Goal: Task Accomplishment & Management: Use online tool/utility

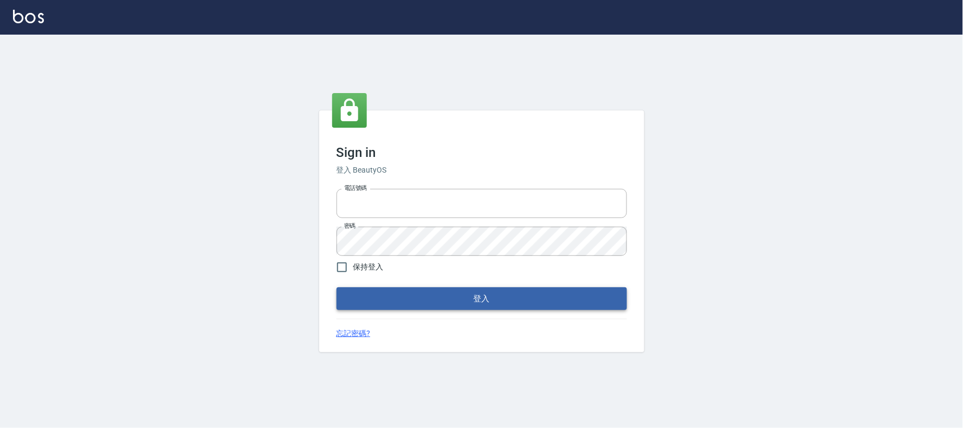
type input "032805930"
click at [405, 297] on button "登入" at bounding box center [481, 299] width 290 height 23
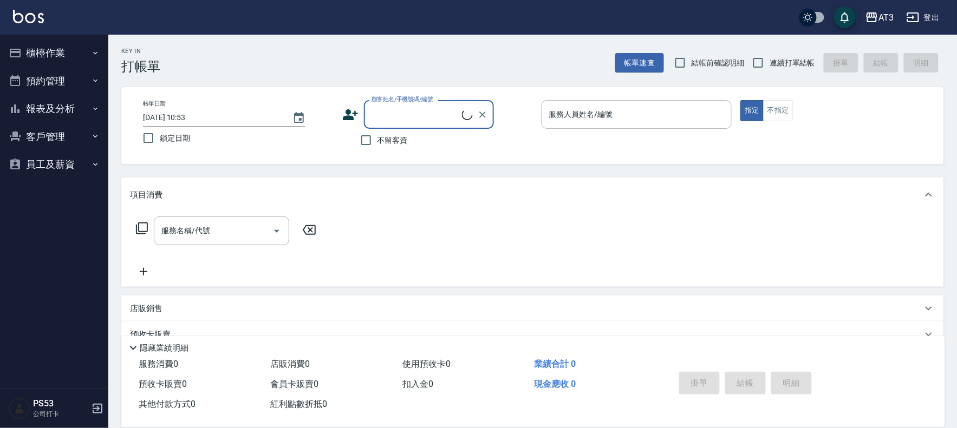
click at [61, 52] on button "櫃檯作業" at bounding box center [54, 53] width 100 height 28
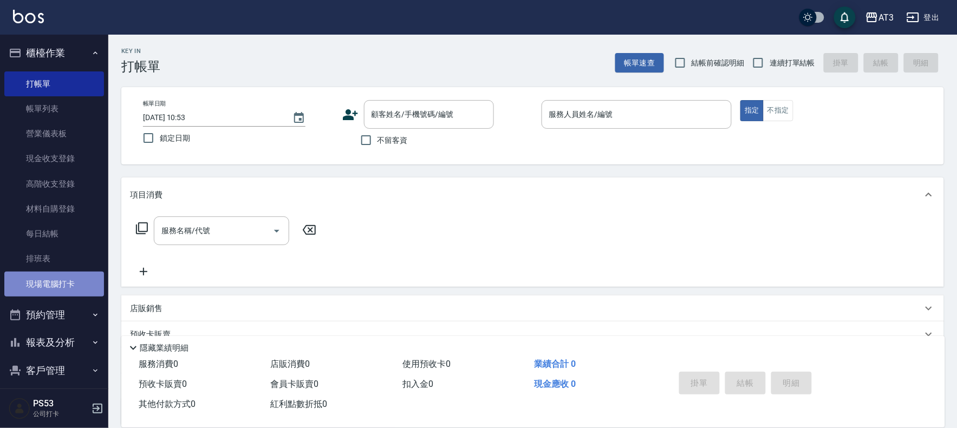
click at [69, 288] on link "現場電腦打卡" at bounding box center [54, 284] width 100 height 25
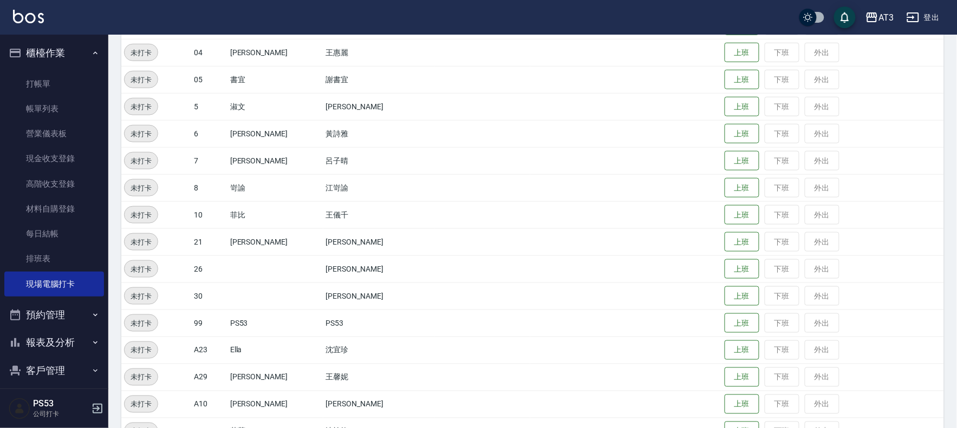
scroll to position [301, 0]
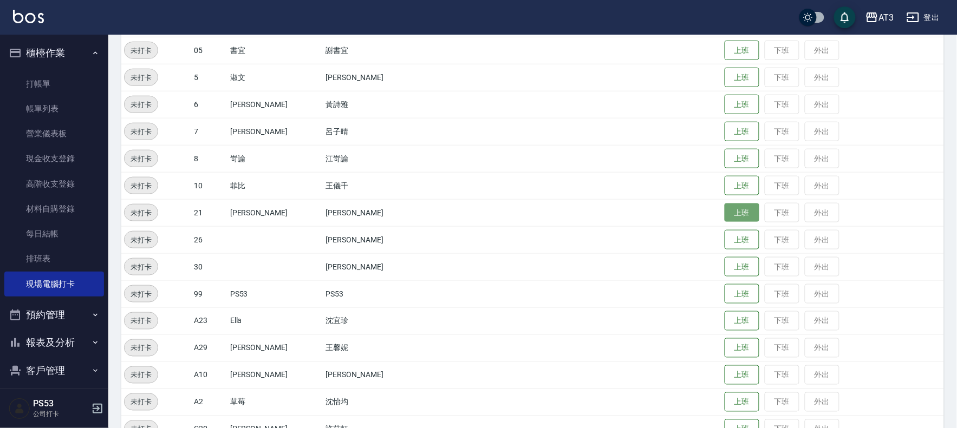
click at [725, 213] on button "上班" at bounding box center [742, 213] width 35 height 19
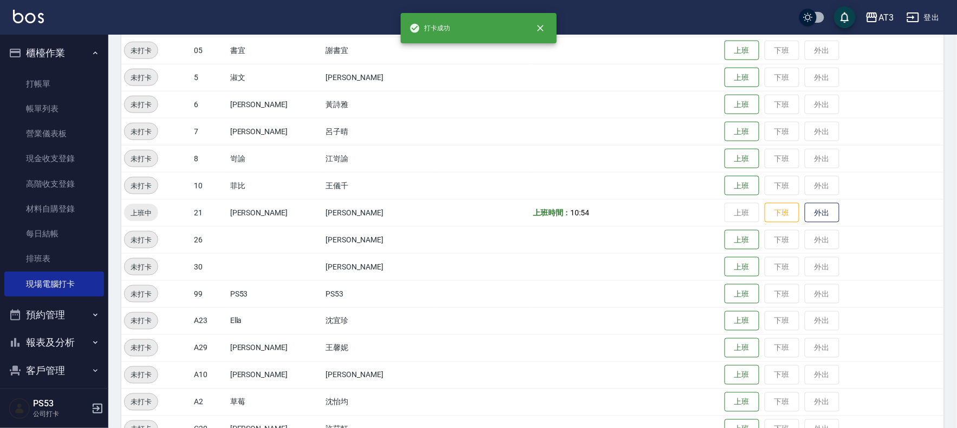
scroll to position [300, 0]
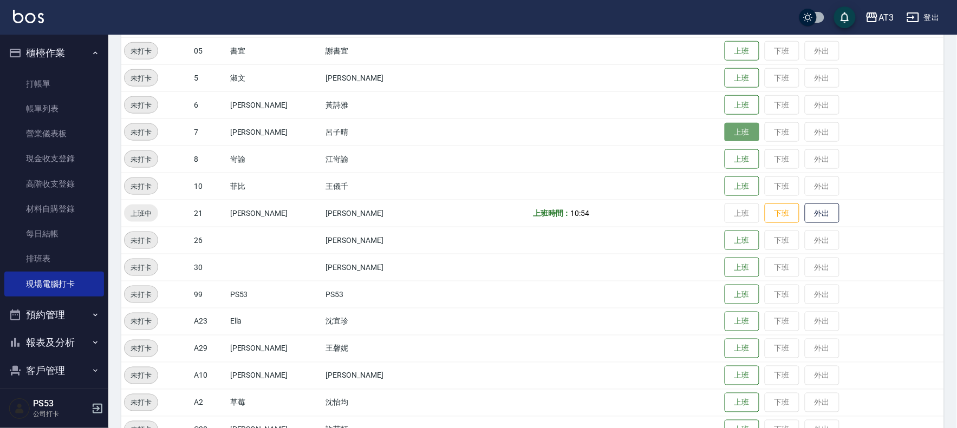
click at [731, 126] on button "上班" at bounding box center [742, 132] width 35 height 19
click at [725, 99] on button "上班" at bounding box center [742, 105] width 35 height 19
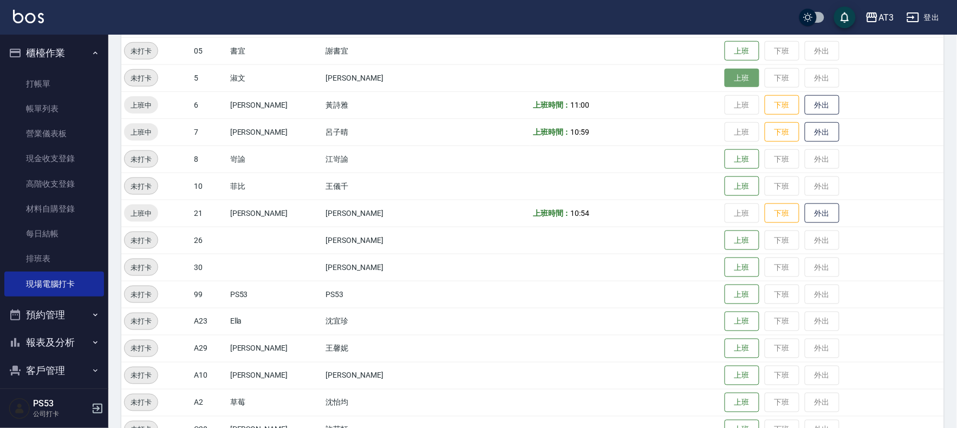
click at [725, 72] on button "上班" at bounding box center [742, 78] width 35 height 19
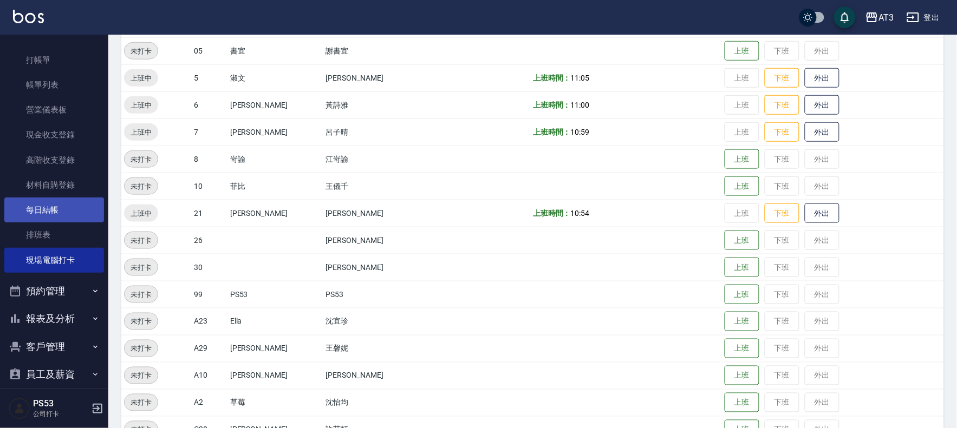
scroll to position [36, 0]
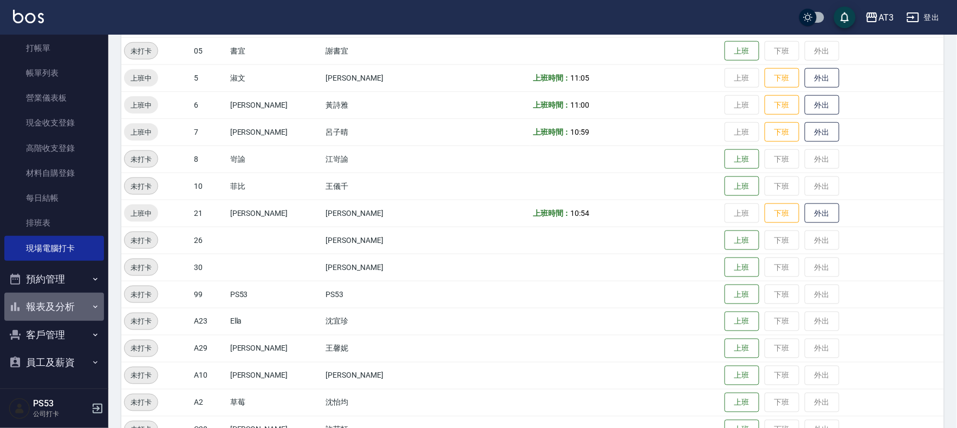
click at [64, 296] on button "報表及分析" at bounding box center [54, 307] width 100 height 28
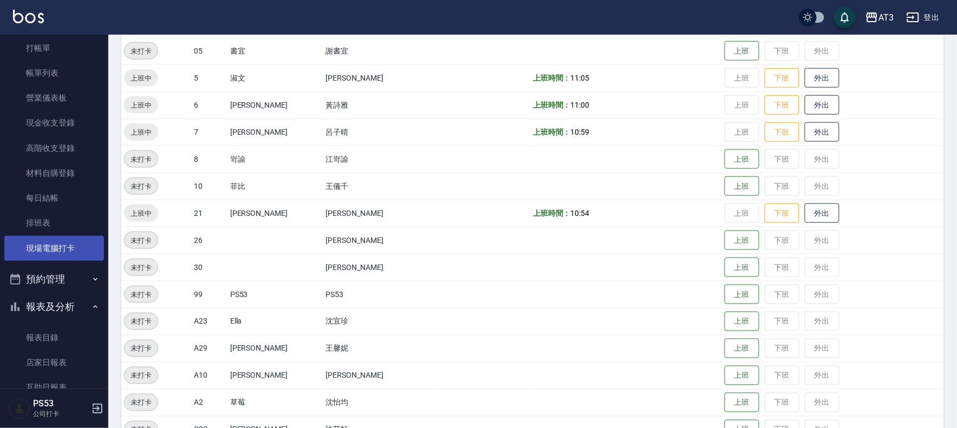
scroll to position [156, 0]
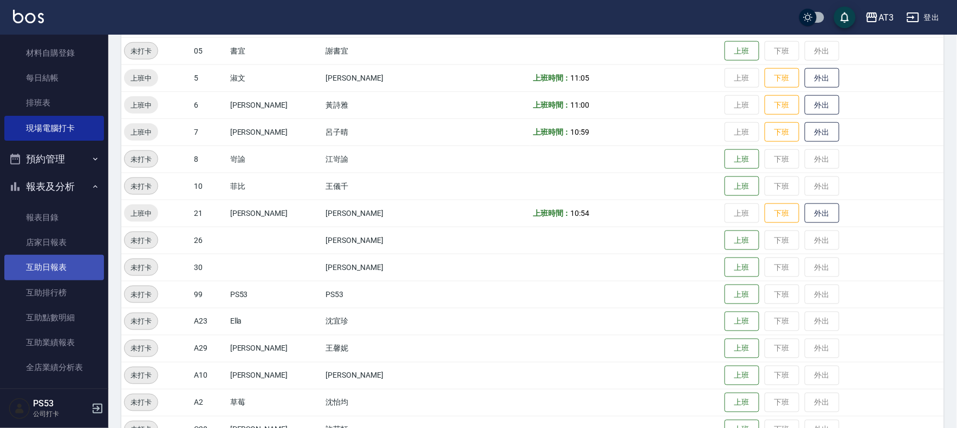
click at [56, 274] on link "互助日報表" at bounding box center [54, 267] width 100 height 25
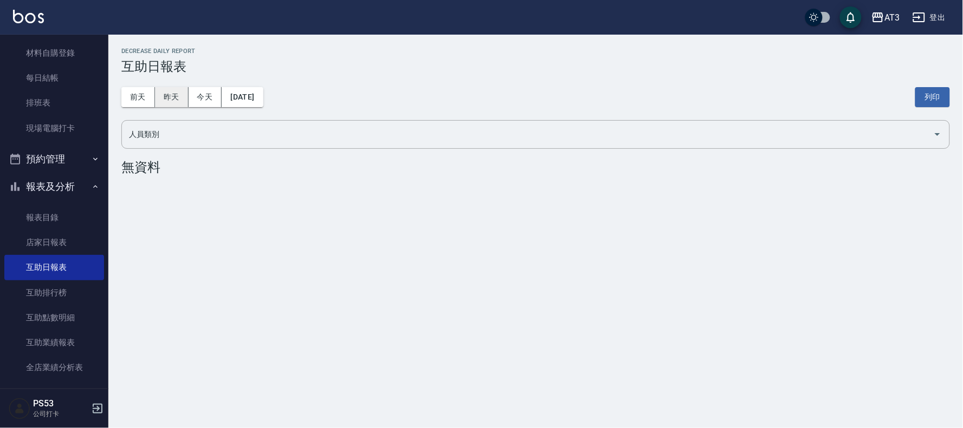
click at [172, 92] on button "昨天" at bounding box center [172, 97] width 34 height 20
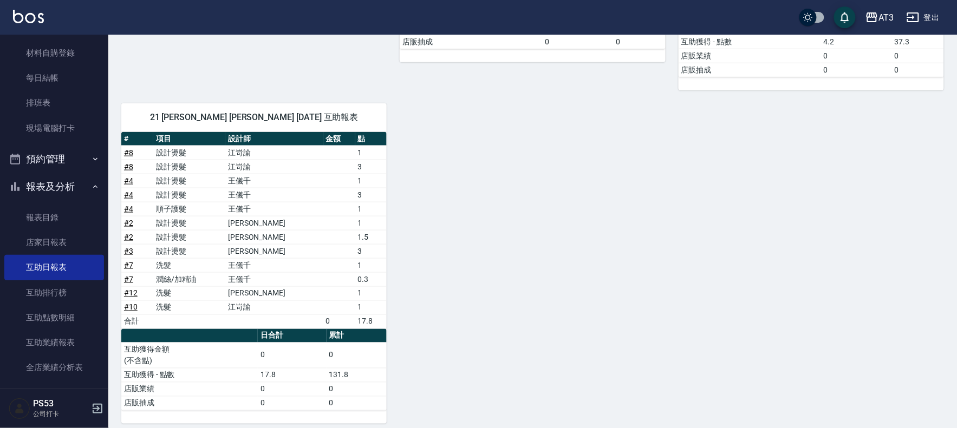
scroll to position [329, 0]
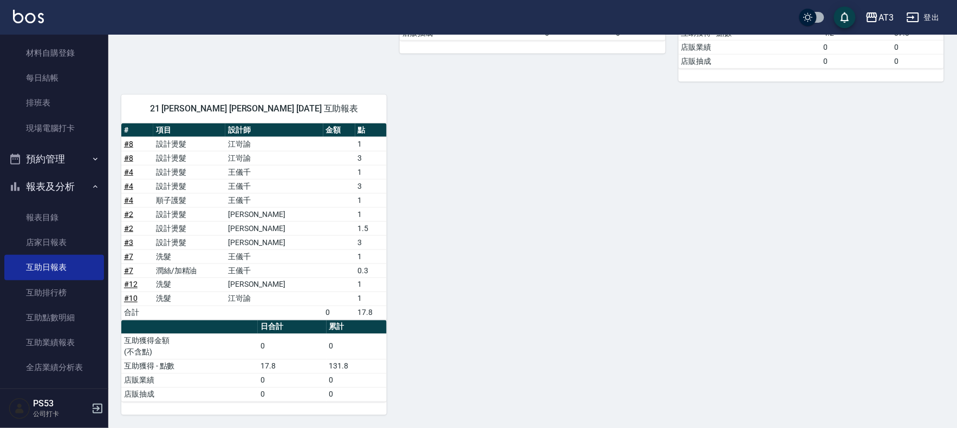
click at [63, 189] on button "報表及分析" at bounding box center [54, 187] width 100 height 28
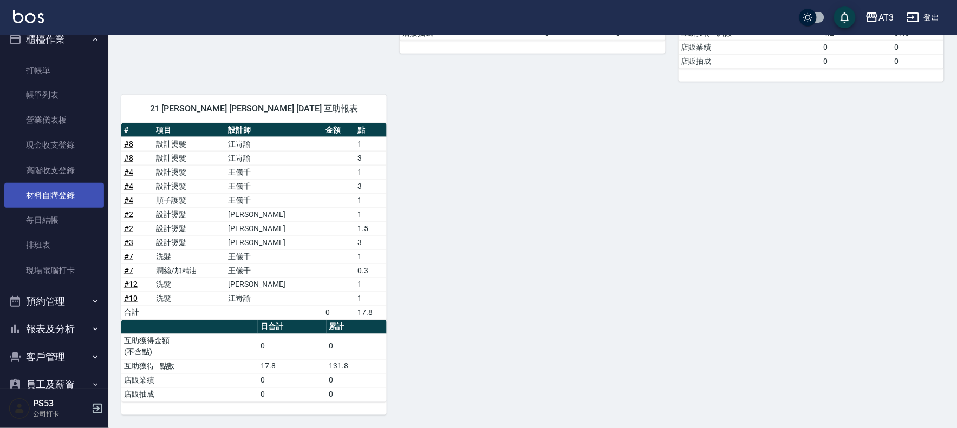
scroll to position [0, 0]
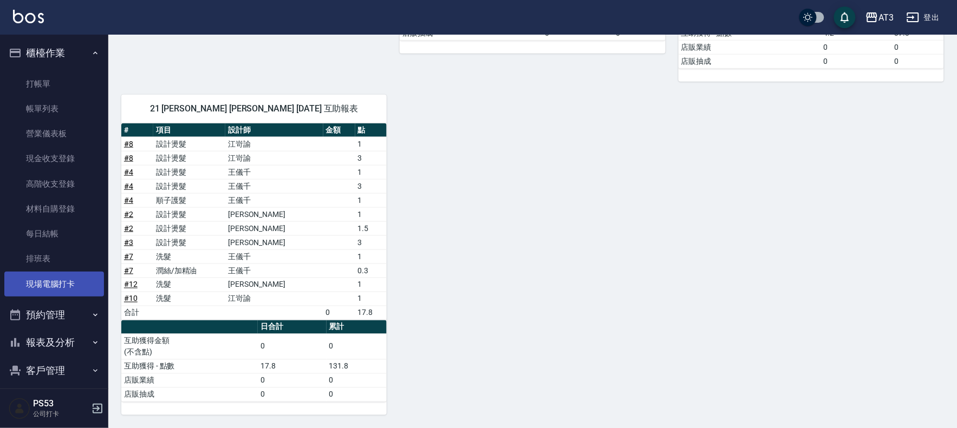
click at [50, 275] on link "現場電腦打卡" at bounding box center [54, 284] width 100 height 25
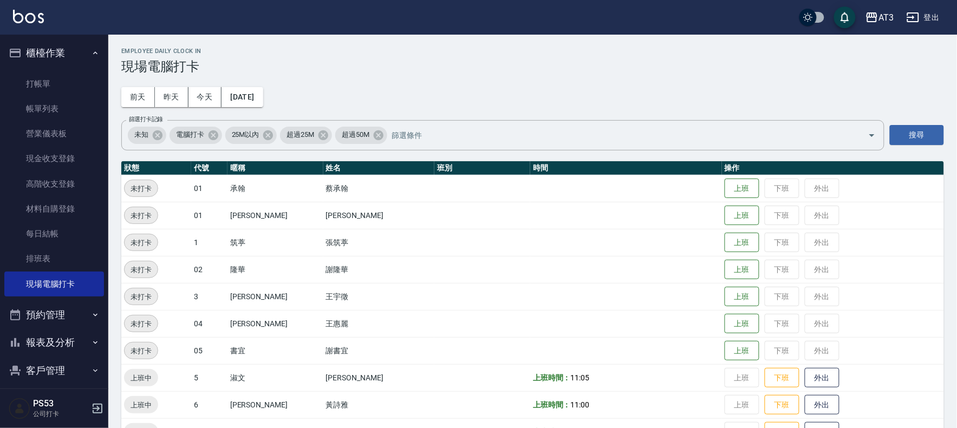
click at [820, 96] on div "Employee Daily Clock In 現場電腦打卡 [DATE] [DATE] [DATE] [DATE] 篩選打卡記錄 未知 電腦打卡 25M以內…" at bounding box center [532, 410] width 849 height 750
